Goal: Answer question/provide support: Share knowledge or assist other users

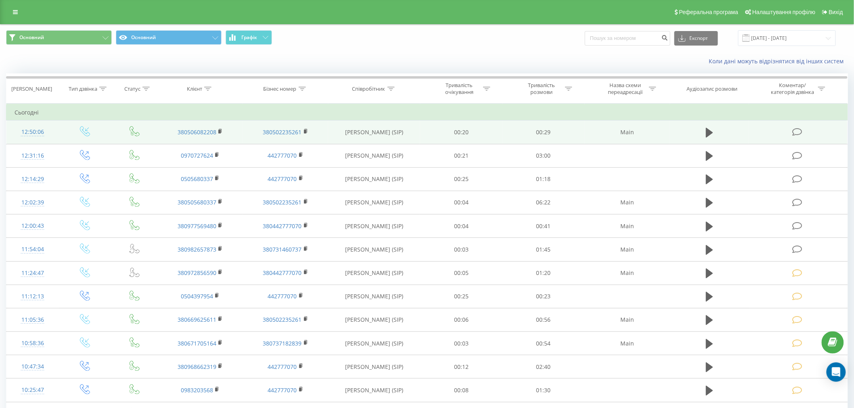
click at [798, 131] on icon at bounding box center [797, 132] width 10 height 8
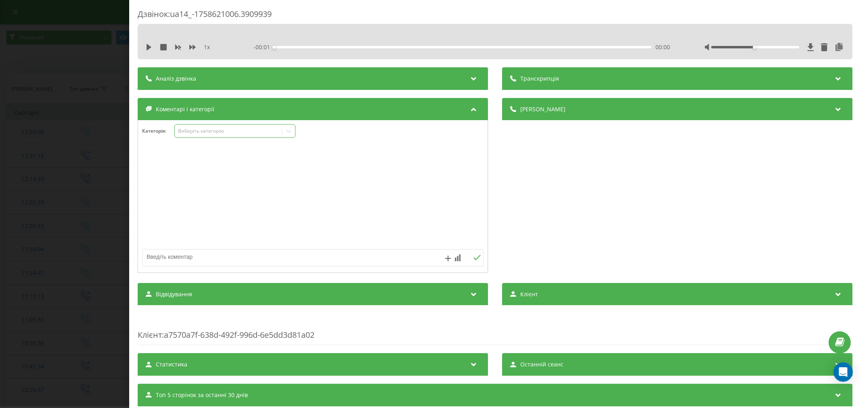
click at [216, 132] on div "Виберіть категорію" at bounding box center [228, 131] width 101 height 6
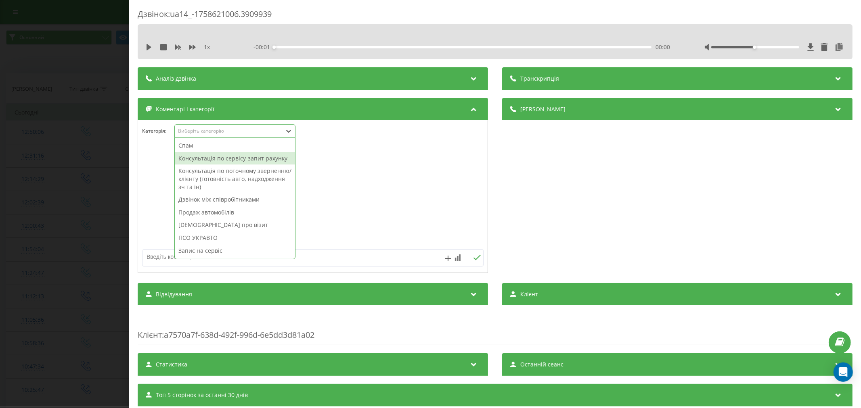
click at [215, 164] on div "Консультація по сервісу-запит рахунку" at bounding box center [235, 158] width 120 height 13
click at [166, 255] on textarea at bounding box center [278, 257] width 272 height 15
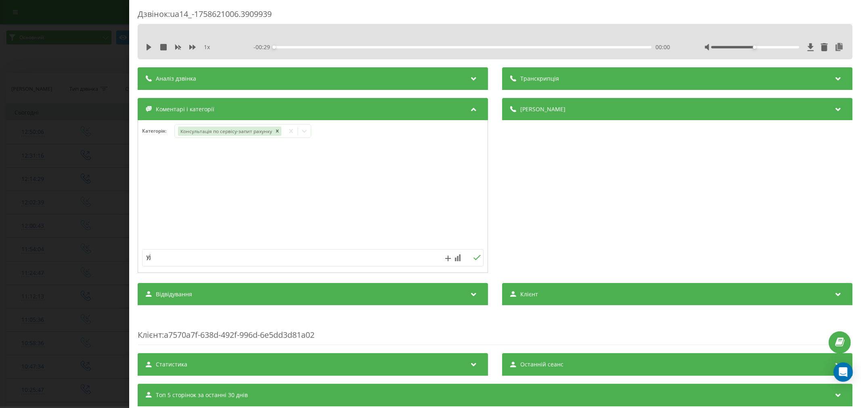
type textarea "y"
type textarea "номер Кирила"
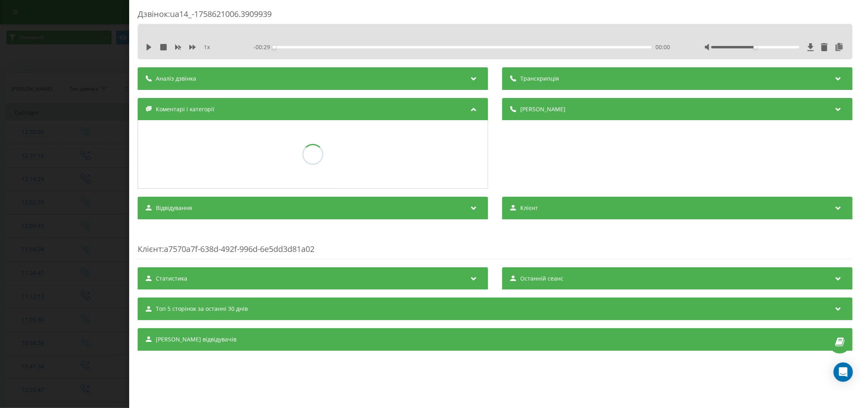
drag, startPoint x: 55, startPoint y: 196, endPoint x: 59, endPoint y: 172, distance: 24.1
click at [55, 195] on div "Дзвінок : ua14_-1758621006.3909939 1 x - 00:29 00:00 00:00 Транскрипція Для AI-…" at bounding box center [430, 204] width 861 height 408
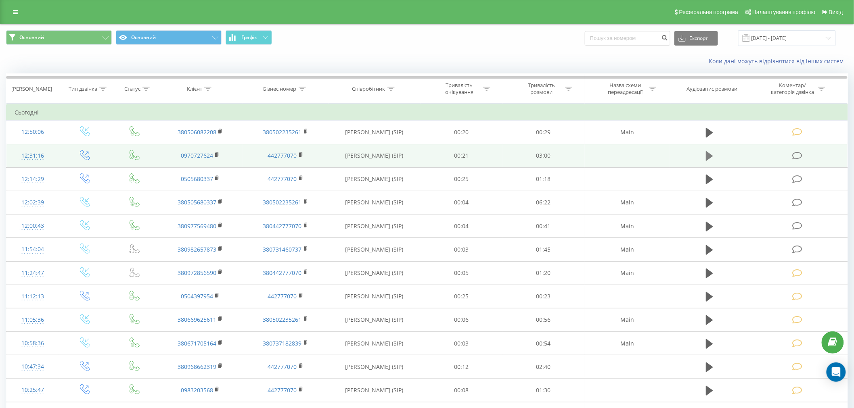
click at [711, 156] on icon at bounding box center [709, 156] width 7 height 10
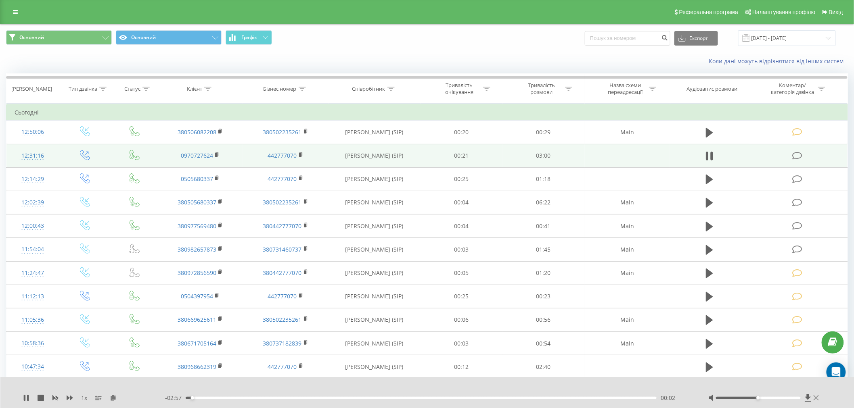
drag, startPoint x: 814, startPoint y: 397, endPoint x: 816, endPoint y: 346, distance: 51.3
click at [814, 397] on icon at bounding box center [816, 398] width 5 height 6
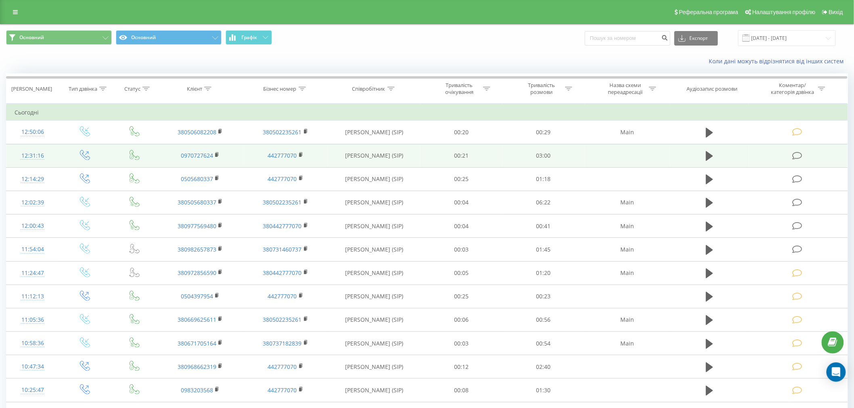
click at [798, 157] on icon at bounding box center [797, 156] width 10 height 8
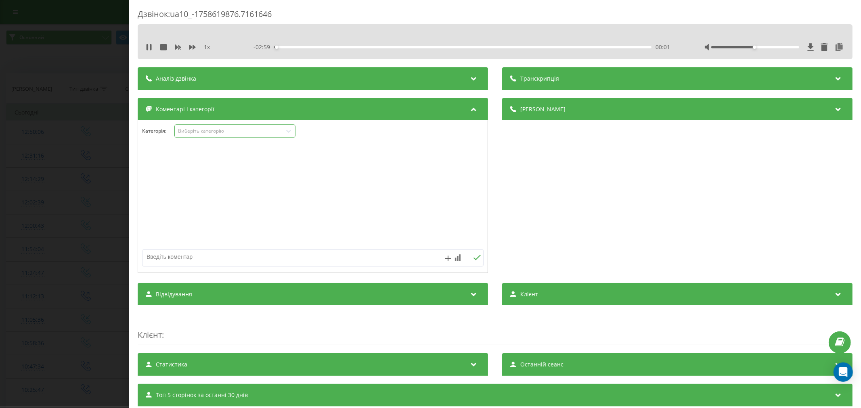
drag, startPoint x: 206, startPoint y: 128, endPoint x: 206, endPoint y: 135, distance: 6.9
click at [206, 129] on div "Виберіть категорію" at bounding box center [228, 131] width 101 height 6
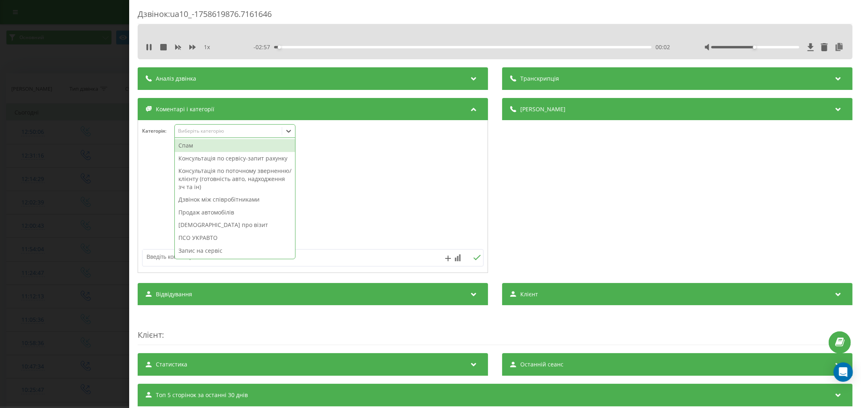
click at [205, 257] on div "Запис на сервіс" at bounding box center [235, 251] width 120 height 13
click at [153, 264] on textarea at bounding box center [278, 257] width 272 height 15
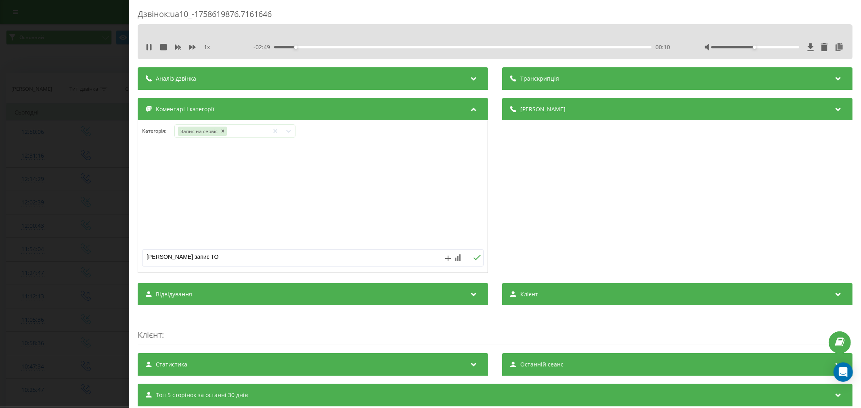
type textarea "нісан жук запис ТО"
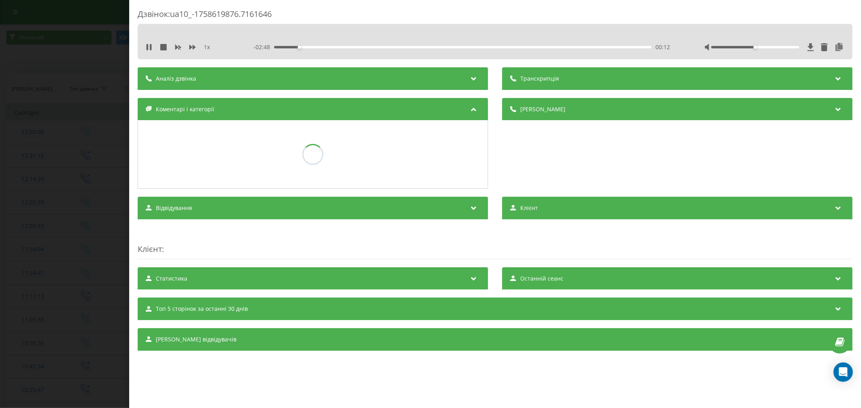
click at [75, 215] on div "Дзвінок : ua10_-1758619876.7161646 1 x - 02:48 00:12 00:12 Транскрипція Для AI-…" at bounding box center [430, 204] width 861 height 408
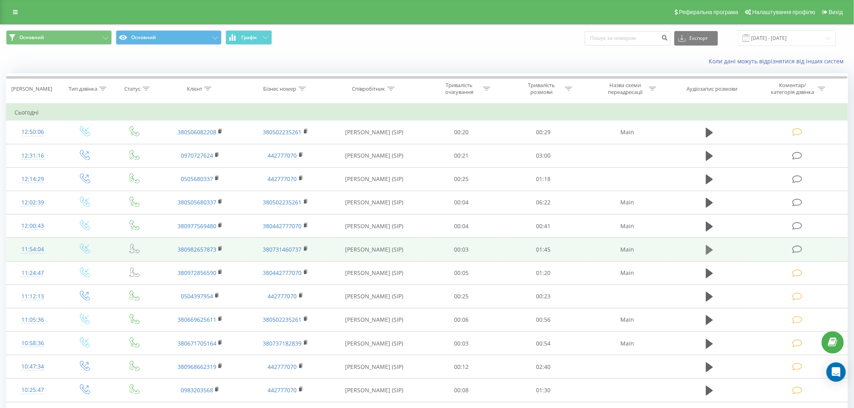
click at [713, 251] on icon at bounding box center [709, 250] width 7 height 11
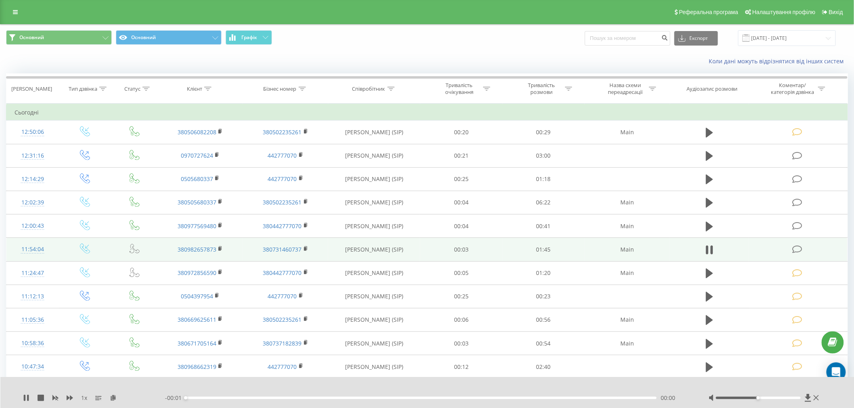
click at [324, 396] on div "- 00:01 00:00 00:00" at bounding box center [426, 398] width 523 height 8
click at [324, 396] on div "- 01:45 00:00 00:00" at bounding box center [426, 398] width 523 height 8
click at [324, 397] on div "00:00" at bounding box center [421, 398] width 471 height 2
click at [816, 401] on icon at bounding box center [816, 398] width 5 height 6
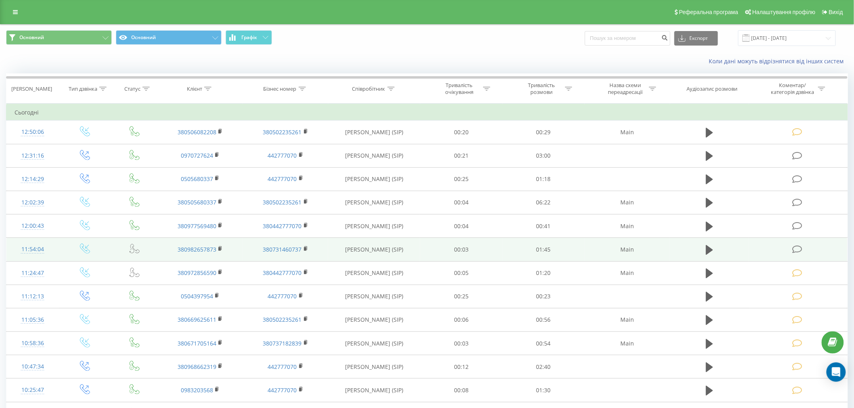
click at [793, 252] on icon at bounding box center [797, 249] width 10 height 8
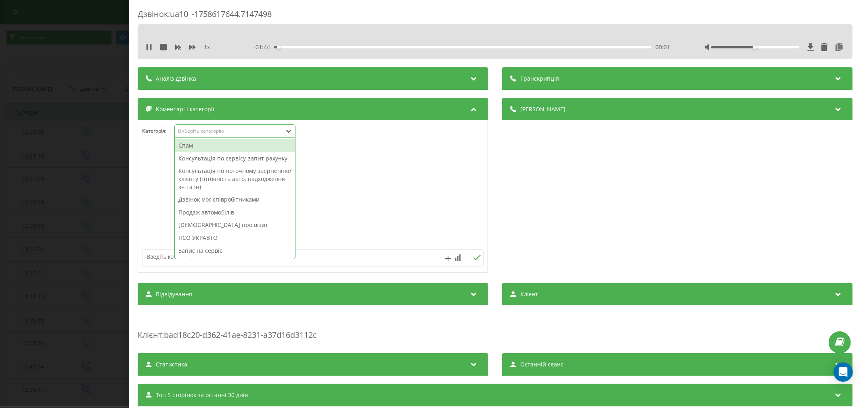
drag, startPoint x: 195, startPoint y: 127, endPoint x: 197, endPoint y: 144, distance: 17.4
click at [195, 128] on div "Виберіть категорію" at bounding box center [234, 131] width 121 height 14
click at [201, 161] on div "Консультація по сервісу-запит рахунку" at bounding box center [235, 158] width 120 height 13
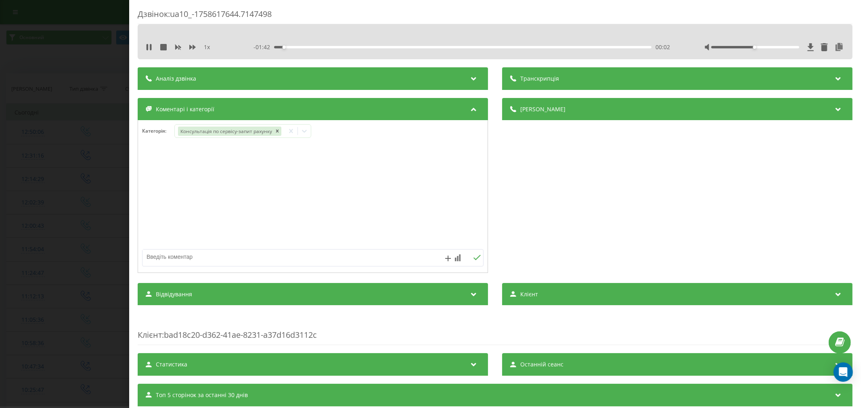
click at [155, 255] on textarea at bounding box center [278, 257] width 272 height 15
type textarea "цікавить сервіс умань"
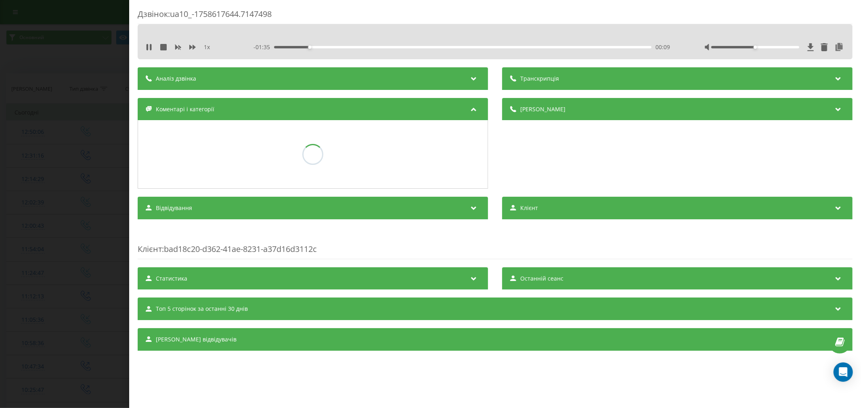
click at [3, 159] on div "Дзвінок : ua10_-1758617644.7147498 1 x - 01:35 00:09 00:09 Транскрипція Для AI-…" at bounding box center [430, 204] width 861 height 408
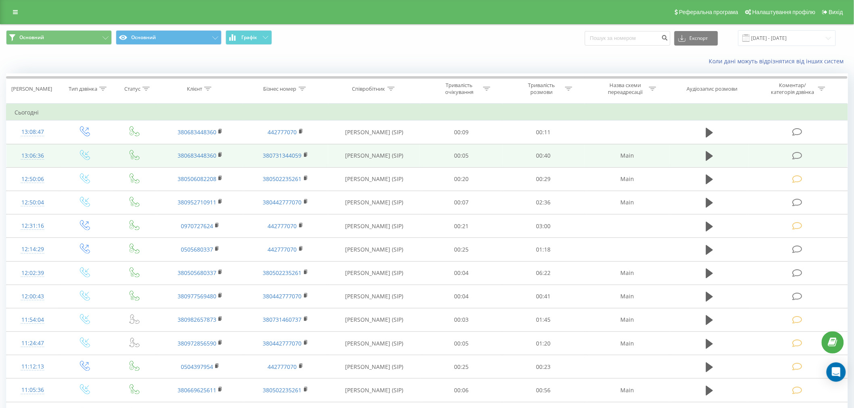
click at [793, 155] on icon at bounding box center [797, 156] width 10 height 8
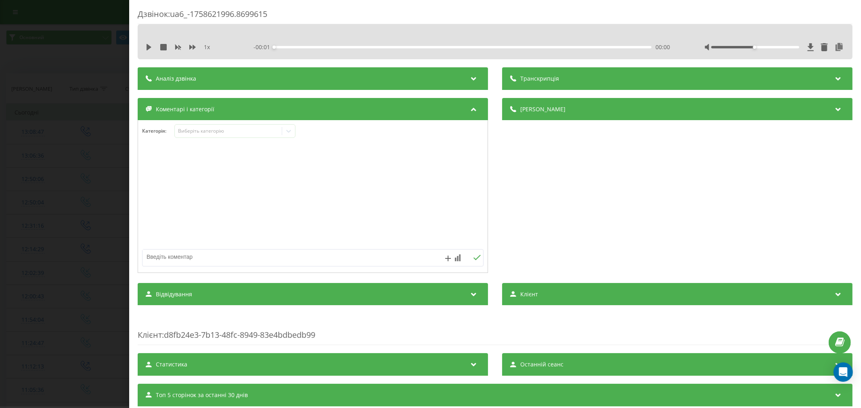
click at [215, 142] on div "Категорія : Виберіть категорію" at bounding box center [312, 136] width 349 height 24
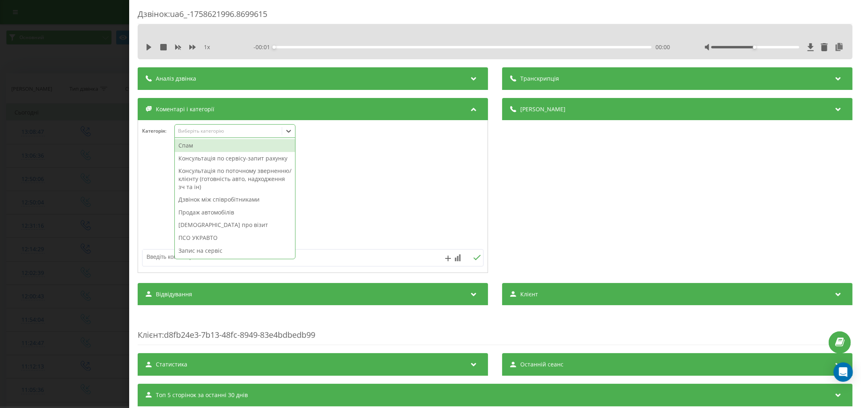
click at [213, 134] on div "Виберіть категорію" at bounding box center [228, 131] width 101 height 6
click at [217, 158] on div "Консультація по сервісу-запит рахунку" at bounding box center [235, 158] width 120 height 13
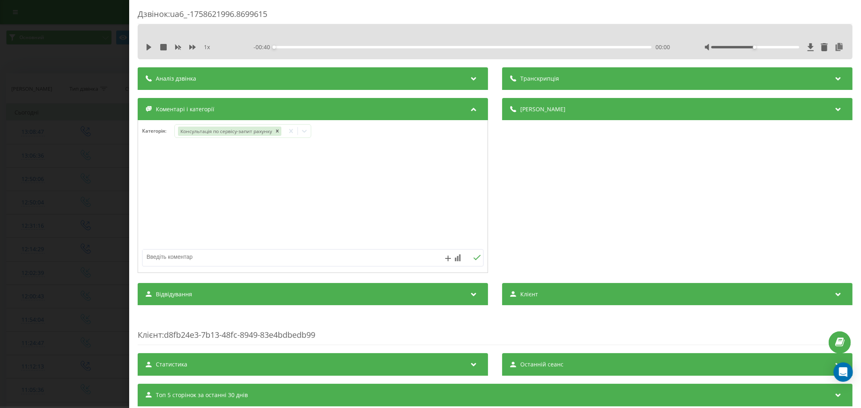
click at [146, 257] on textarea at bounding box center [278, 257] width 272 height 15
click at [172, 257] on textarea "прошити каркти на рено зоє" at bounding box center [278, 257] width 272 height 15
type textarea "прошити каркти на рено зоє"
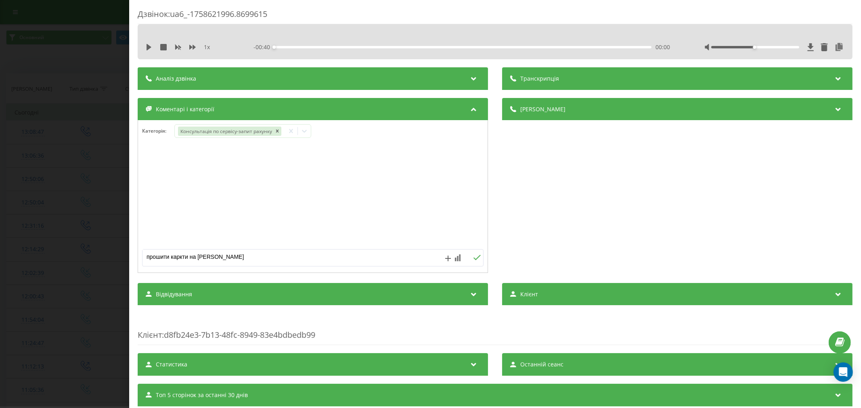
drag, startPoint x: 474, startPoint y: 261, endPoint x: 83, endPoint y: 220, distance: 393.6
click at [473, 260] on icon at bounding box center [477, 258] width 8 height 6
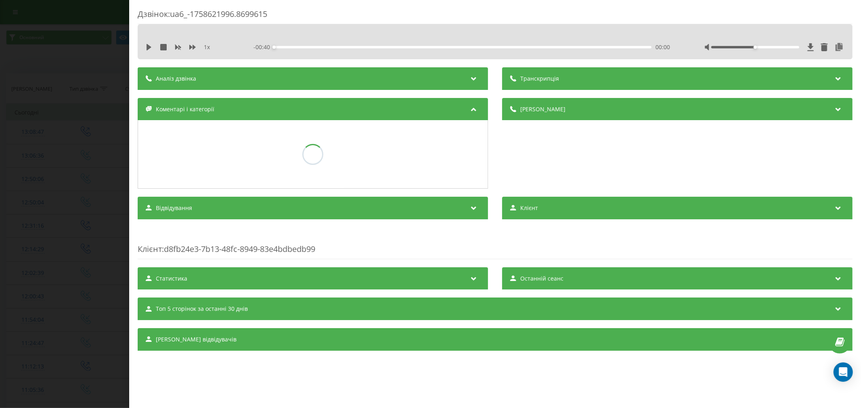
click at [42, 214] on div "Дзвінок : ua6_-1758621996.8699615 1 x - 00:40 00:00 00:00 Транскрипція Для AI-а…" at bounding box center [430, 204] width 861 height 408
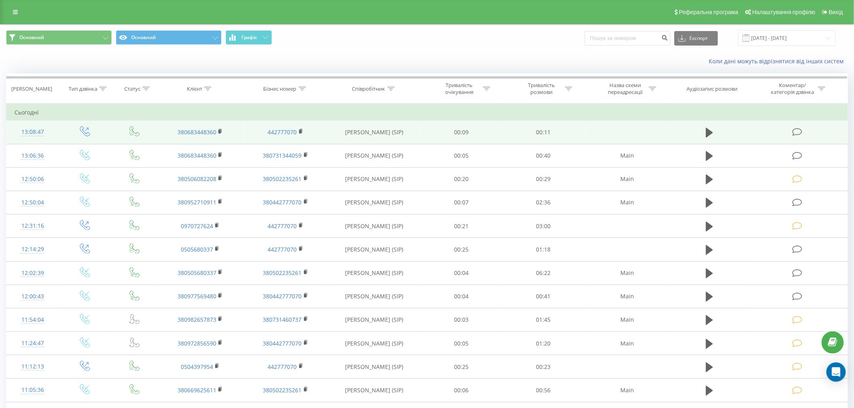
click at [798, 131] on icon at bounding box center [797, 132] width 10 height 8
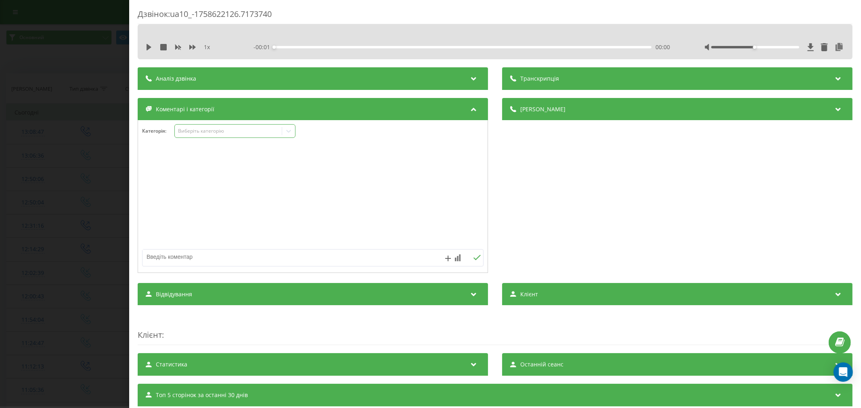
click at [215, 129] on div "Виберіть категорію" at bounding box center [228, 131] width 101 height 6
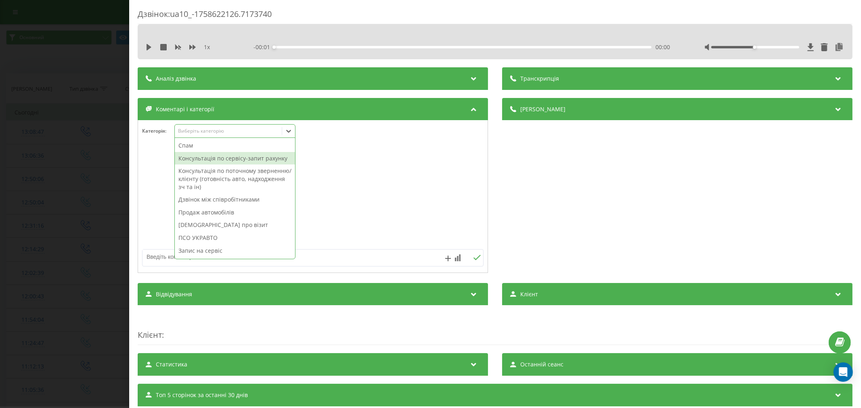
click at [215, 158] on div "Консультація по сервісу-запит рахунку" at bounding box center [235, 158] width 120 height 13
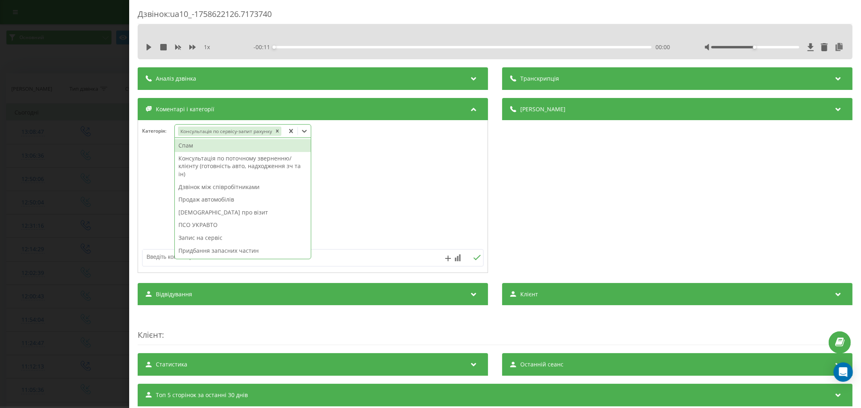
click at [153, 251] on textarea at bounding box center [278, 257] width 272 height 15
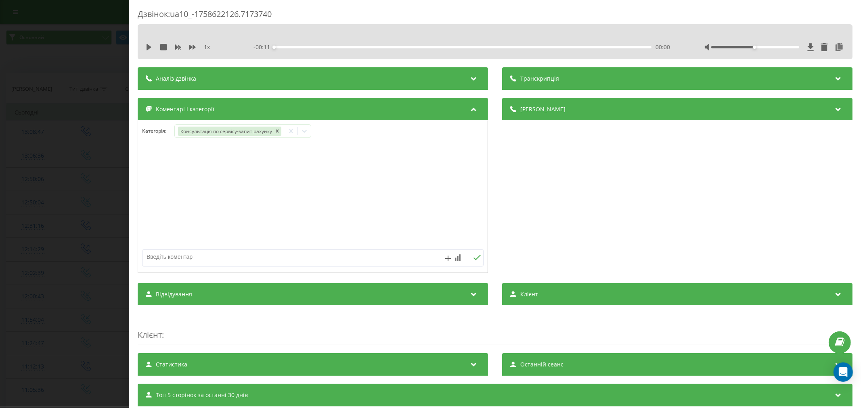
paste textarea "прошити каркти на рено зоє"
type textarea "прошити каркти на рено зоє"
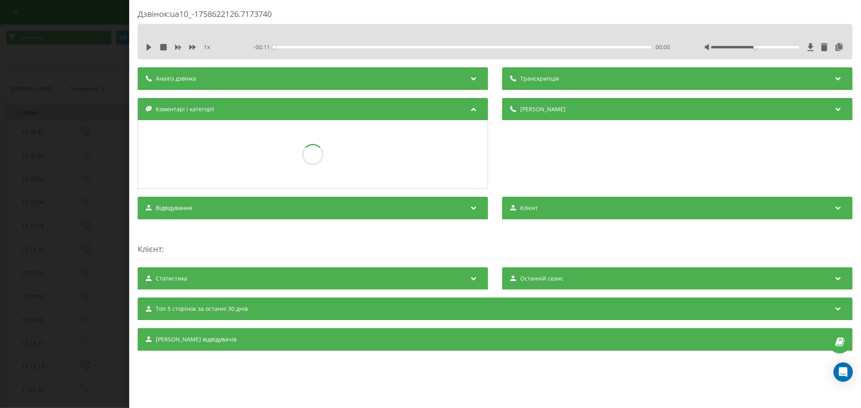
drag, startPoint x: 0, startPoint y: 215, endPoint x: 28, endPoint y: 67, distance: 150.8
click at [0, 213] on div "Дзвінок : ua10_-1758622126.7173740 1 x - 00:11 00:00 00:00 Транскрипція Для AI-…" at bounding box center [430, 204] width 861 height 408
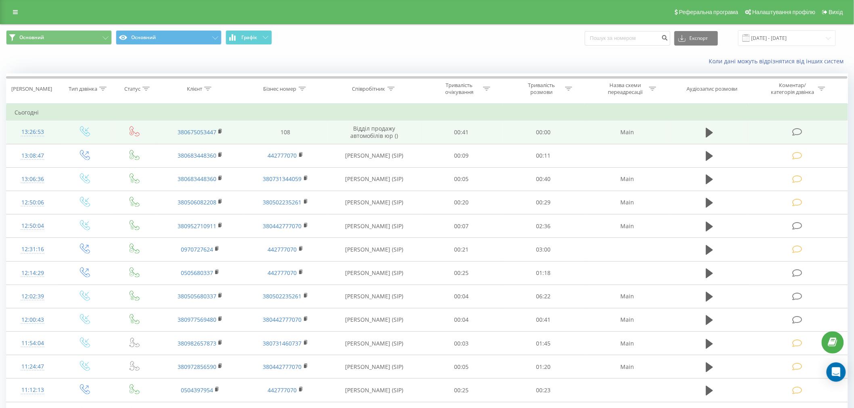
click at [216, 131] on td "380675053447" at bounding box center [200, 132] width 86 height 23
click at [219, 131] on rect at bounding box center [219, 132] width 2 height 4
click at [809, 134] on td at bounding box center [798, 132] width 98 height 23
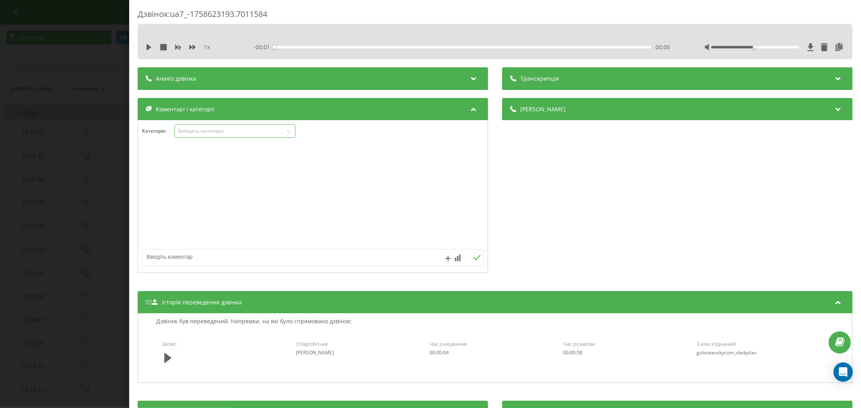
click at [211, 131] on div "Виберіть категорію" at bounding box center [228, 131] width 101 height 6
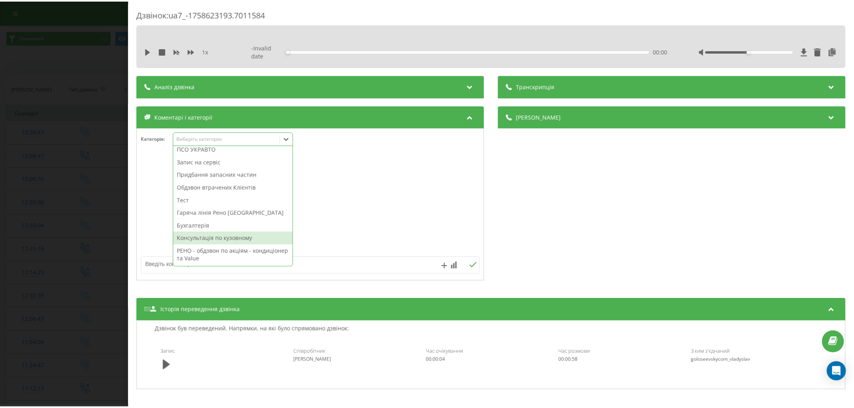
scroll to position [59, 0]
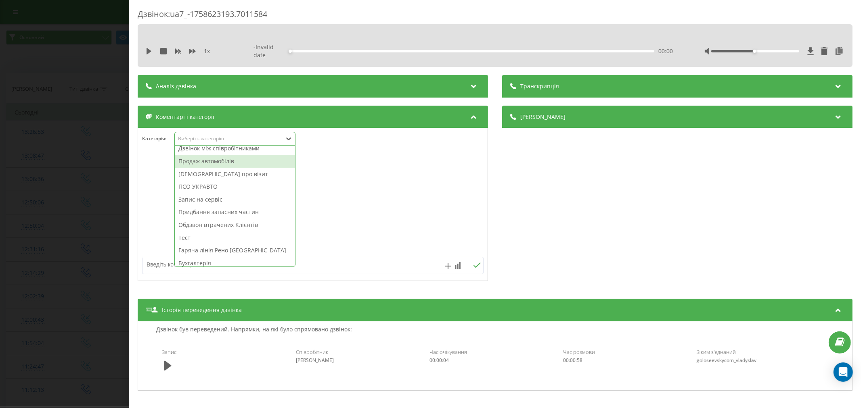
click at [211, 168] on div "Продаж автомобілів" at bounding box center [235, 161] width 120 height 13
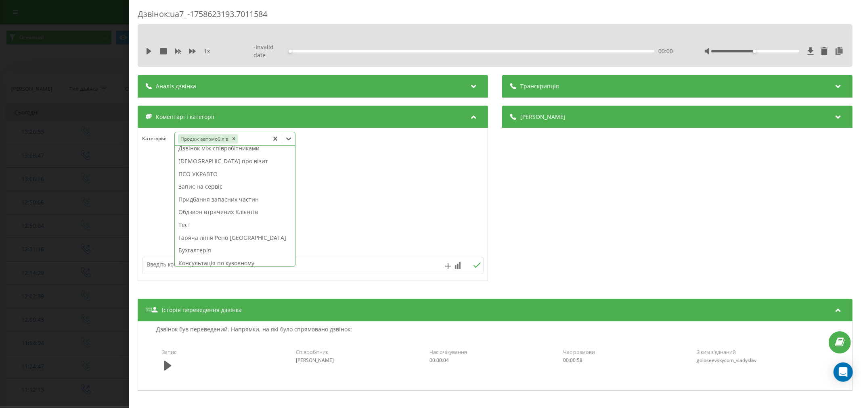
click at [158, 263] on textarea at bounding box center [278, 264] width 272 height 15
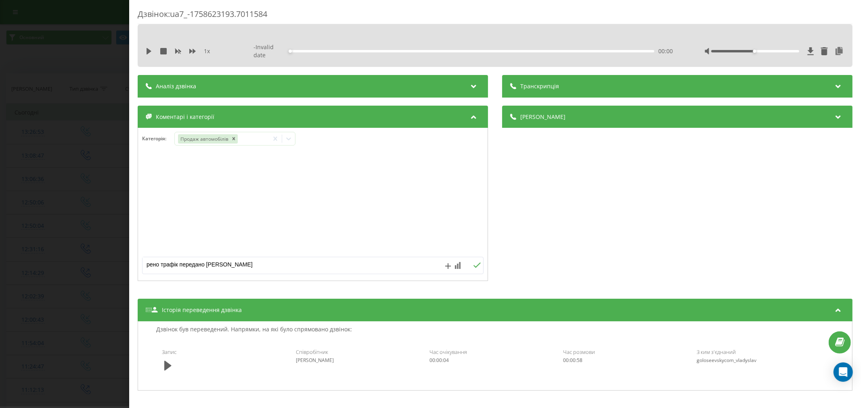
click at [210, 268] on textarea "рено трафік передано олександру" at bounding box center [278, 264] width 272 height 15
type textarea "рено трафік передано Олександру"
click at [475, 268] on icon at bounding box center [477, 266] width 8 height 6
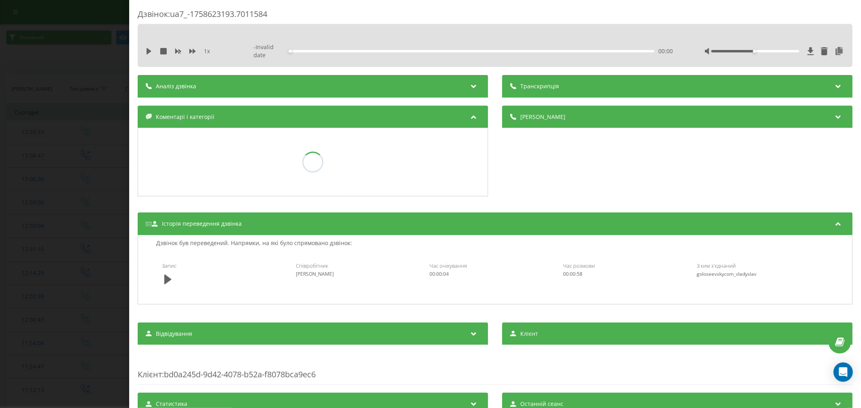
click at [38, 227] on div "Дзвінок : ua7_-1758623193.7011584 1 x - Invalid date 00:00 00:00 Транскрипція Д…" at bounding box center [430, 204] width 861 height 408
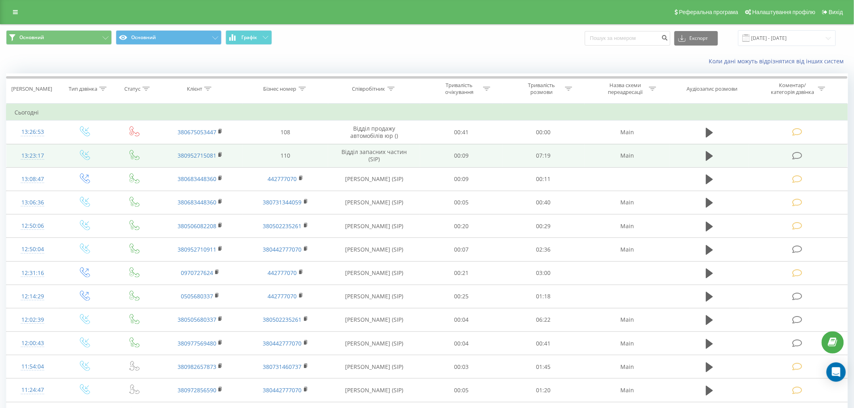
click at [797, 159] on icon at bounding box center [797, 156] width 10 height 8
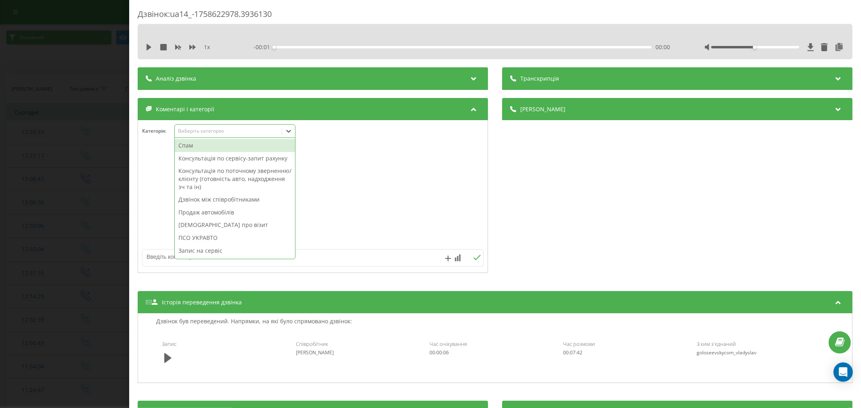
click at [206, 132] on div "Виберіть категорію" at bounding box center [228, 131] width 101 height 6
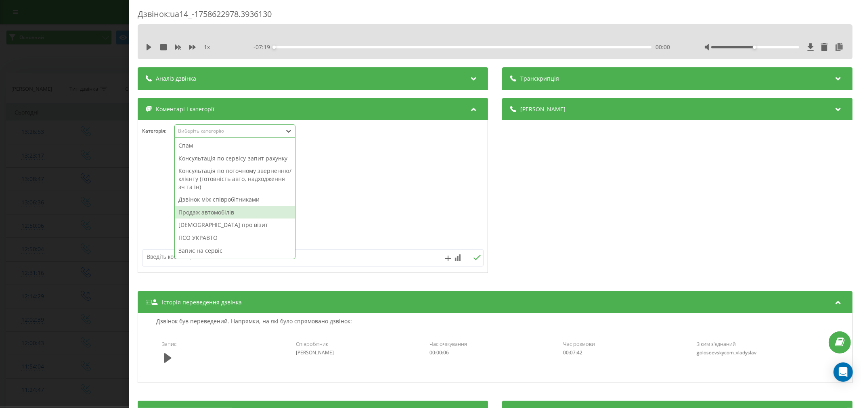
scroll to position [104, 0]
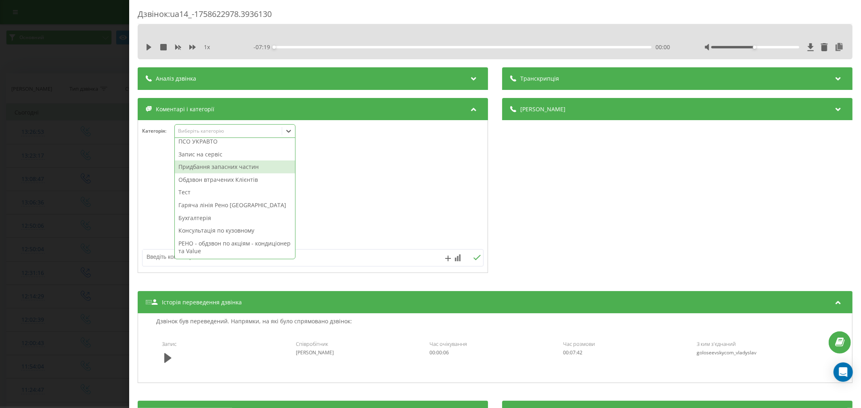
click at [217, 170] on div "Придбання запасних частин" at bounding box center [235, 167] width 120 height 13
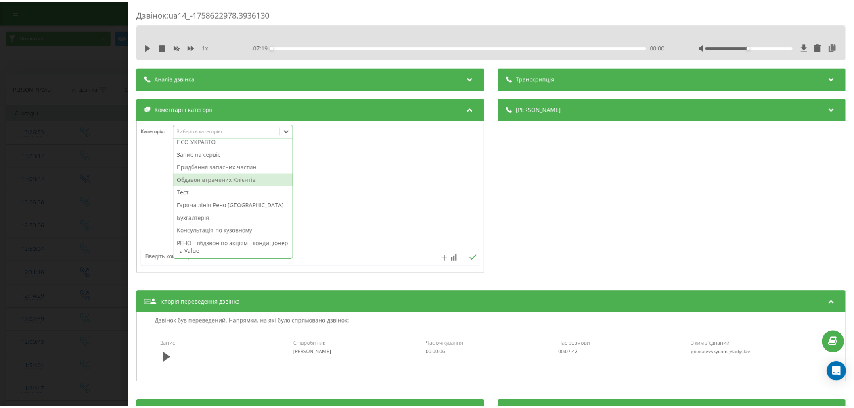
scroll to position [91, 0]
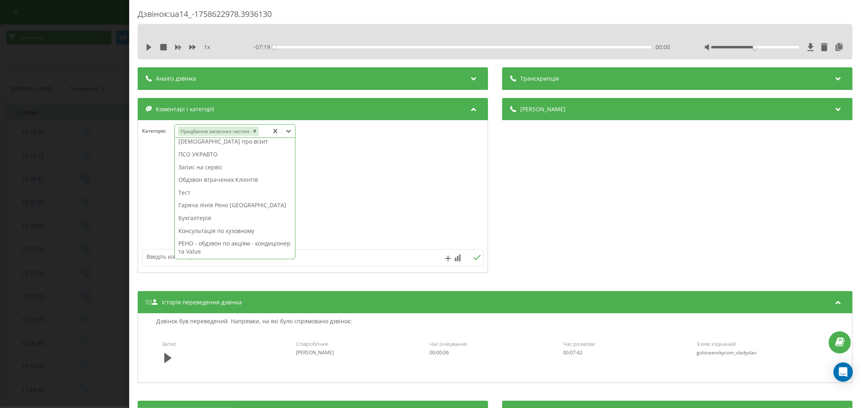
click at [85, 186] on div "Дзвінок : ua14_-1758622978.3936130 1 x - 07:19 00:00 00:00 Транскрипція Для AI-…" at bounding box center [430, 204] width 861 height 408
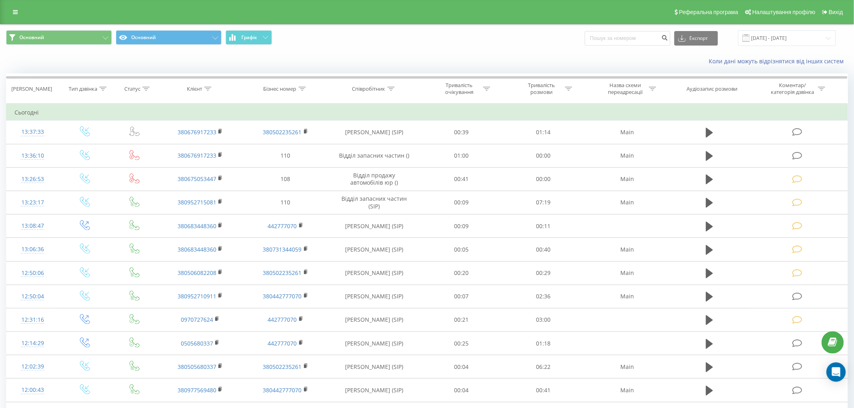
click at [394, 100] on tr "Дата дзвінка Тип дзвінка Статус Клієнт Бізнес номер Співробітник Тривалість очі…" at bounding box center [426, 89] width 841 height 30
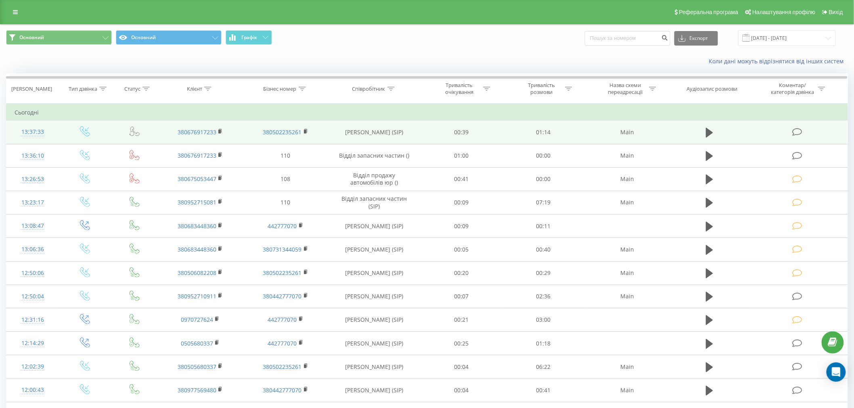
click at [799, 130] on icon at bounding box center [797, 132] width 10 height 8
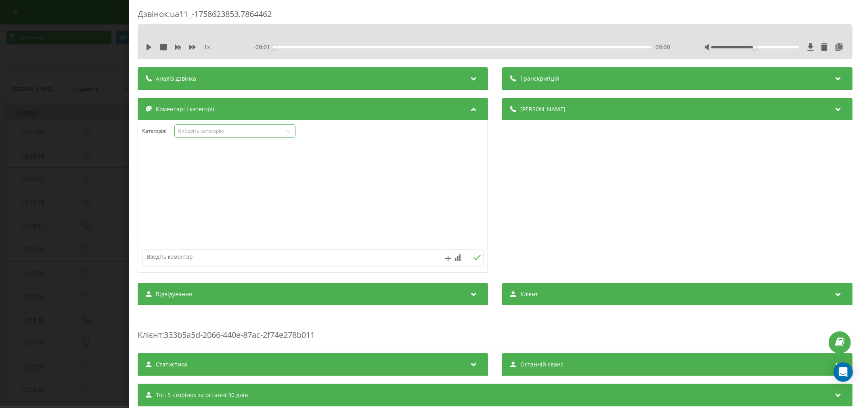
click at [202, 133] on div "Виберіть категорію" at bounding box center [228, 131] width 101 height 6
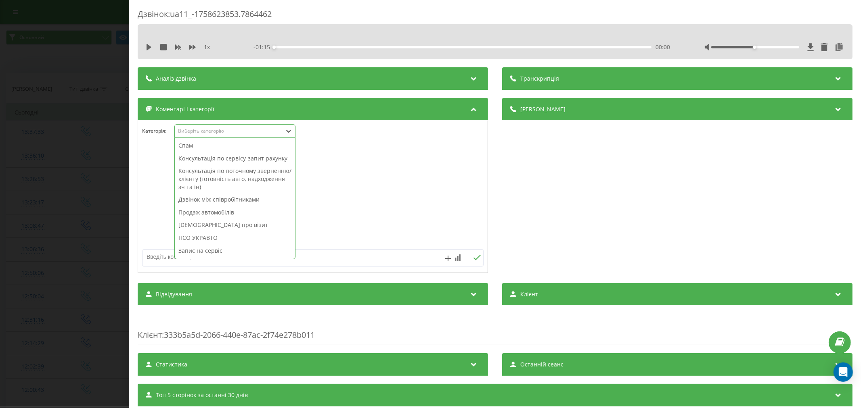
scroll to position [104, 0]
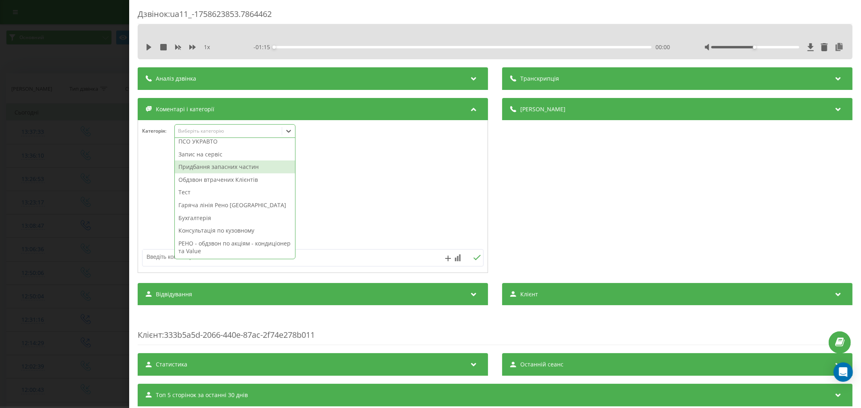
click at [208, 172] on div "Придбання запасних частин" at bounding box center [235, 167] width 120 height 13
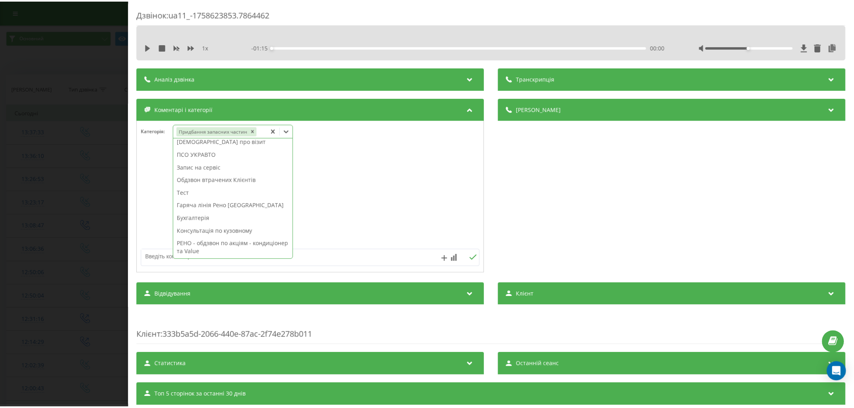
scroll to position [91, 0]
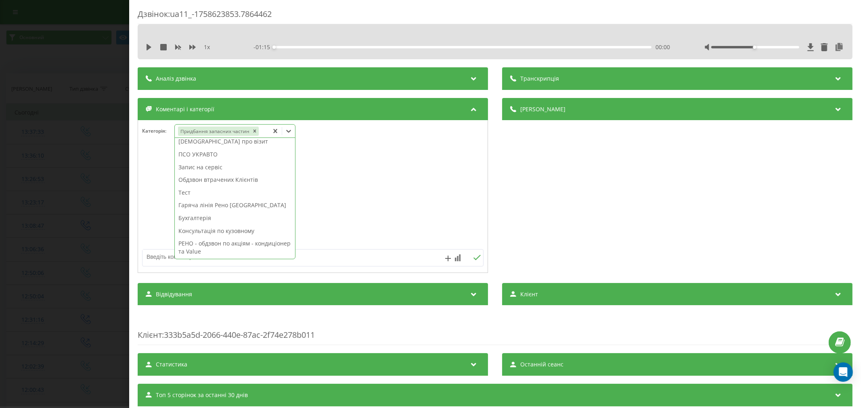
click at [154, 251] on textarea at bounding box center [278, 257] width 272 height 15
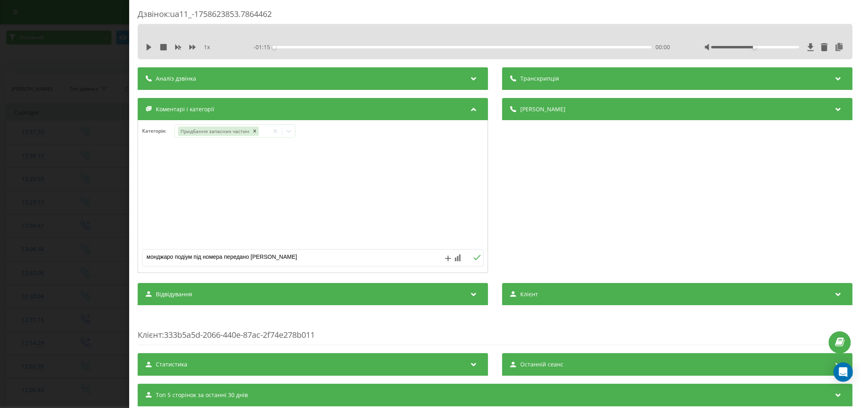
click at [164, 260] on textarea "монджаро подіум під номера передано Володимиру" at bounding box center [278, 257] width 272 height 15
type textarea "монджаро подіум під номера передано Володимиру"
click at [473, 257] on icon at bounding box center [477, 258] width 8 height 6
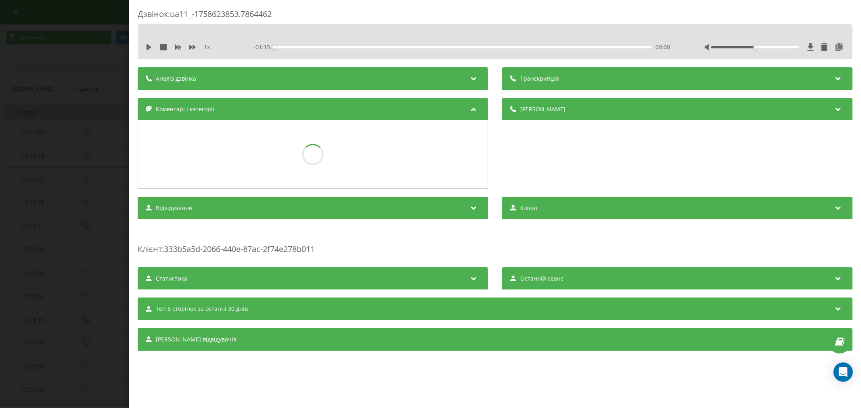
click at [87, 178] on div "Дзвінок : ua11_-1758623853.7864462 1 x - 01:15 00:00 00:00 Транскрипція Для AI-…" at bounding box center [430, 204] width 861 height 408
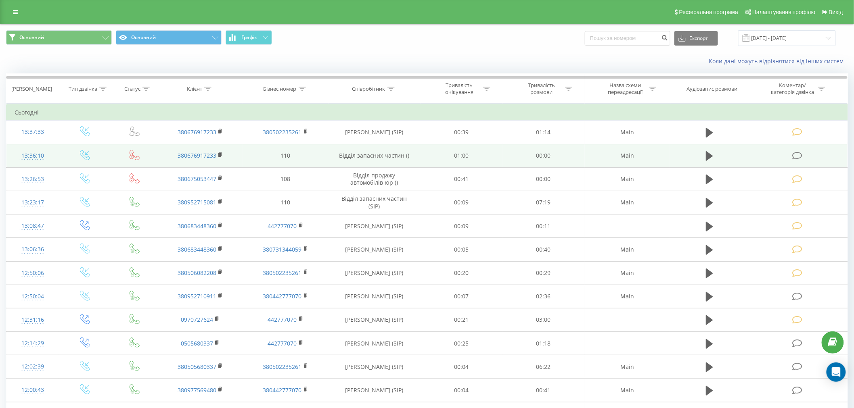
click at [795, 153] on icon at bounding box center [797, 156] width 10 height 8
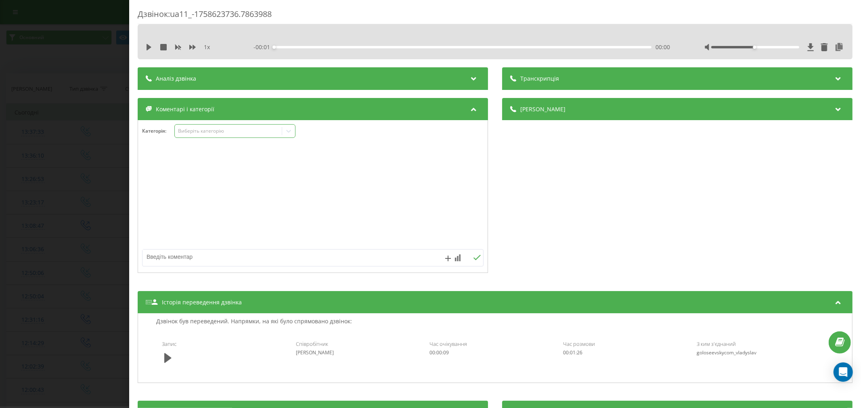
click at [197, 136] on div "Виберіть категорію" at bounding box center [234, 131] width 121 height 14
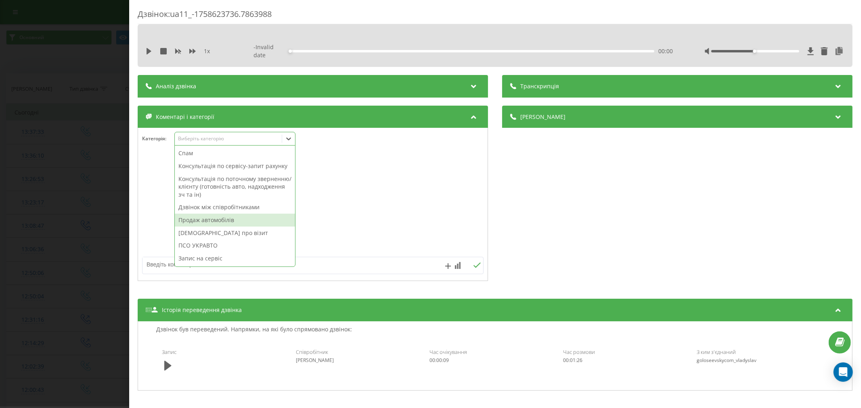
scroll to position [104, 0]
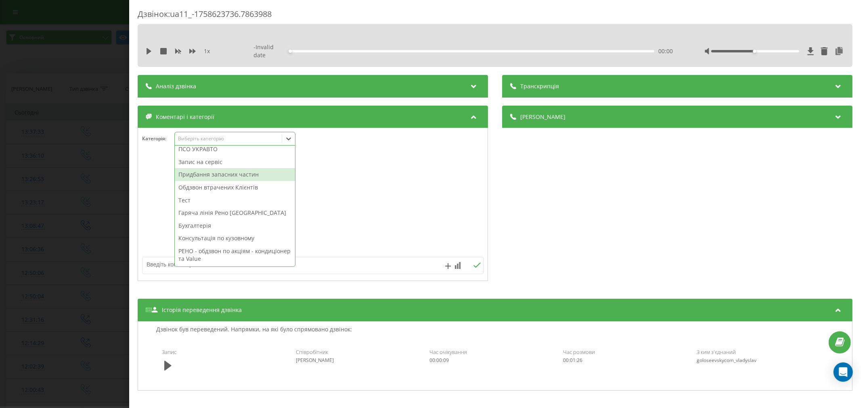
click at [213, 179] on div "Придбання запасних частин" at bounding box center [235, 174] width 120 height 13
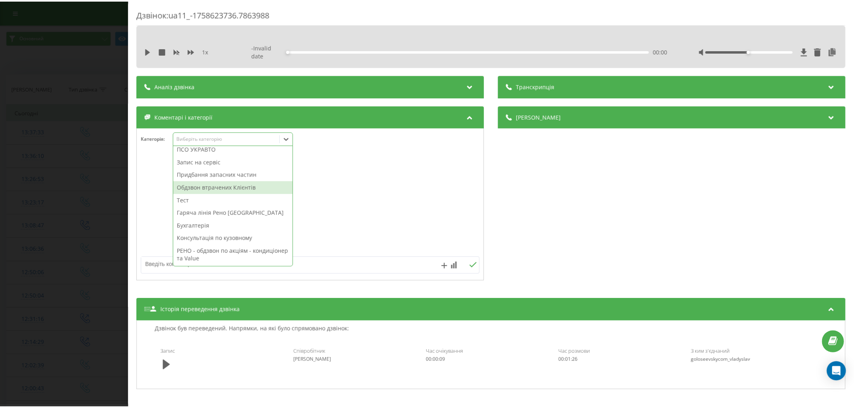
scroll to position [91, 0]
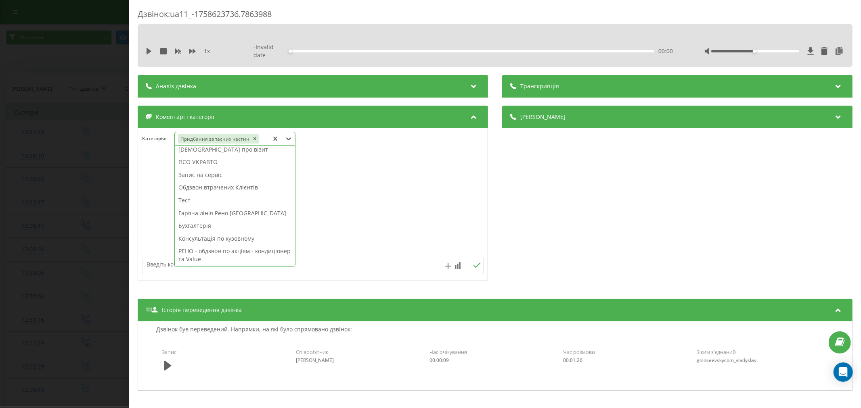
click at [159, 271] on textarea at bounding box center [278, 264] width 272 height 15
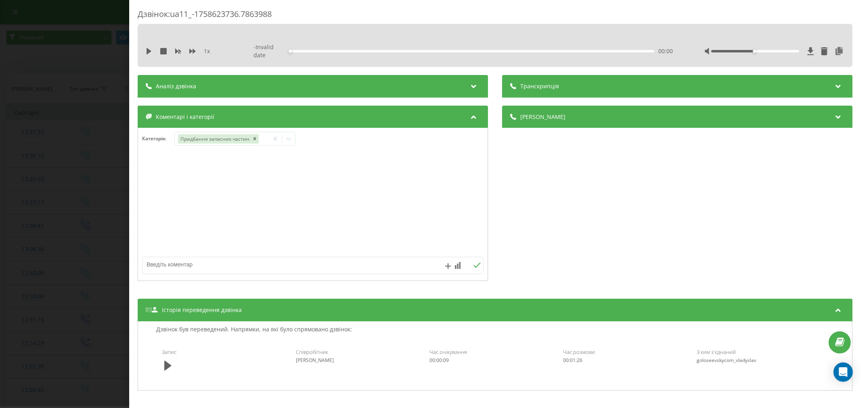
paste textarea "монджаро подіум під номера передано Володимиру"
type textarea "монджаро подіум під номера передано Володимиру"
click at [473, 262] on div "монджаро подіум під номера передано Володимиру" at bounding box center [312, 265] width 341 height 17
click at [475, 266] on icon at bounding box center [477, 266] width 8 height 6
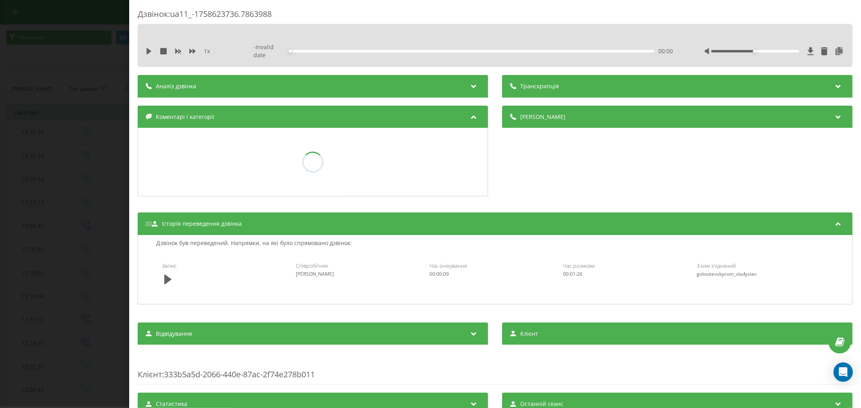
click at [96, 224] on div "Дзвінок : ua11_-1758623736.7863988 1 x - Invalid date 00:00 00:00 Транскрипція …" at bounding box center [430, 204] width 861 height 408
